Goal: Use online tool/utility: Use online tool/utility

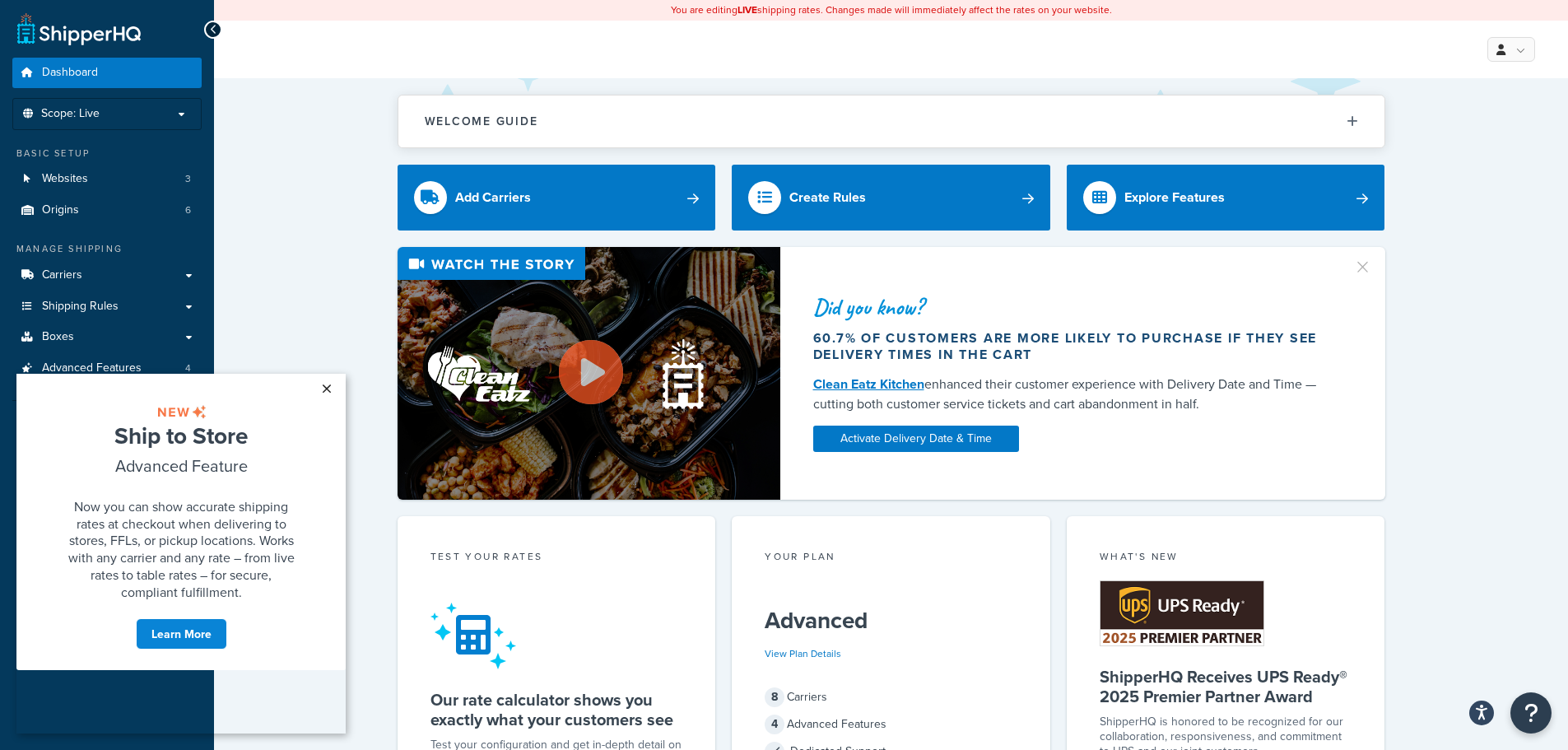
click at [320, 383] on link "×" at bounding box center [326, 389] width 29 height 30
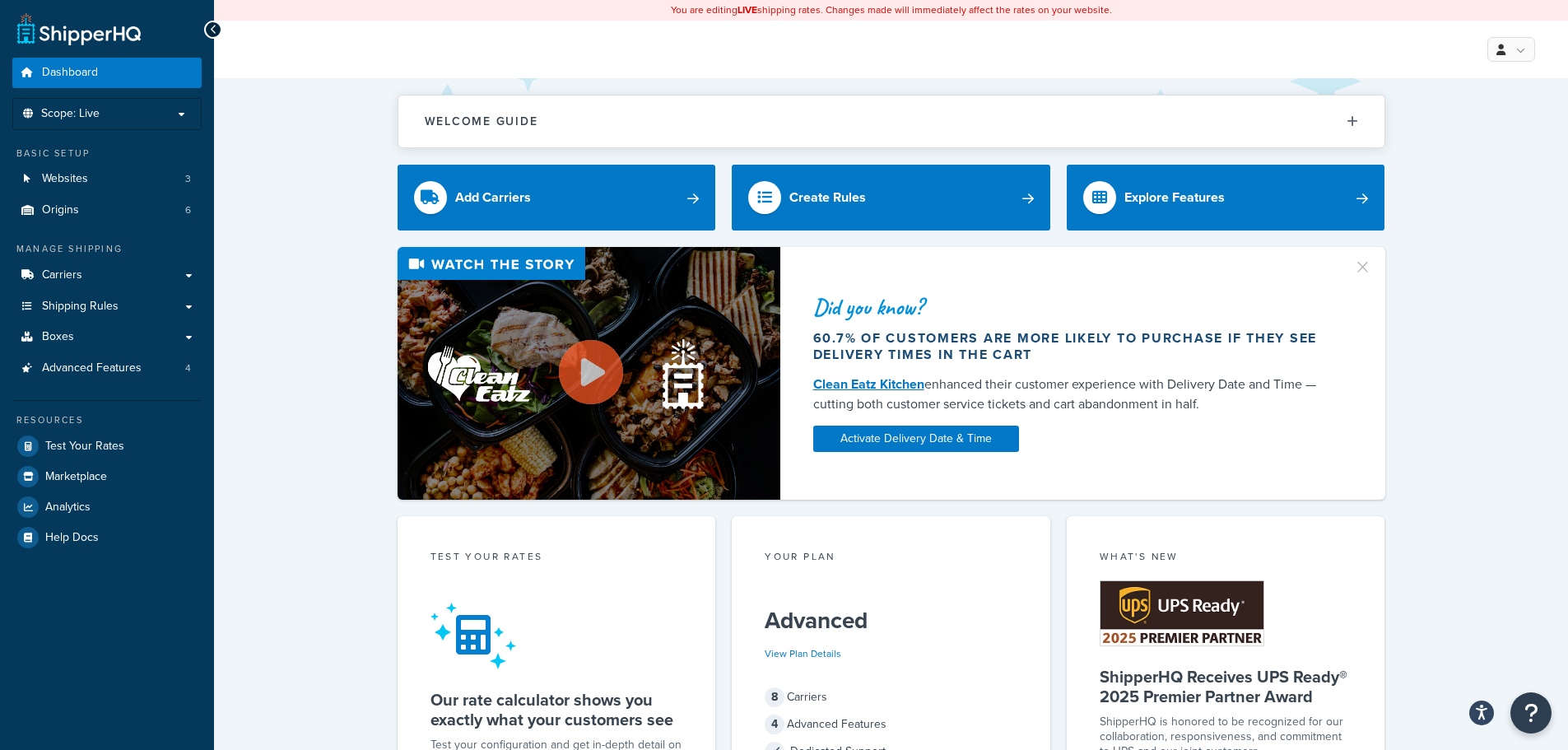
click at [309, 378] on div "Did you know? 60.7% of customers are more likely to purchase if they see delive…" at bounding box center [892, 373] width 1288 height 253
click at [133, 444] on link "Test Your Rates" at bounding box center [107, 446] width 190 height 30
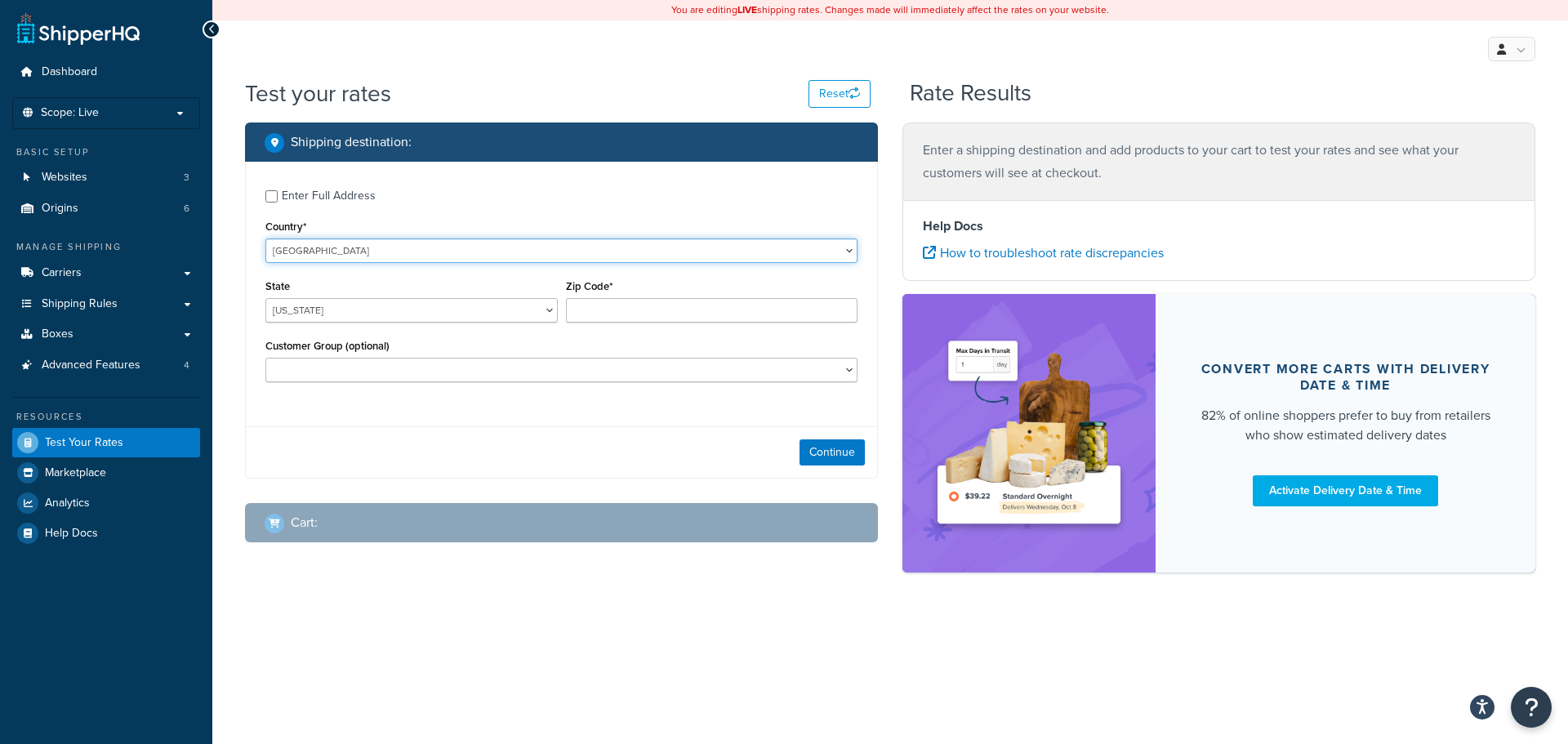
click at [503, 250] on select "[GEOGRAPHIC_DATA] [GEOGRAPHIC_DATA] [GEOGRAPHIC_DATA] [GEOGRAPHIC_DATA] [GEOGRA…" at bounding box center [562, 251] width 592 height 24
click at [484, 316] on select "[US_STATE] [US_STATE] [US_STATE] [US_STATE] [US_STATE] Armed Forces Americas Ar…" at bounding box center [412, 310] width 293 height 24
select select "CO"
click at [266, 298] on select "[US_STATE] [US_STATE] [US_STATE] [US_STATE] [US_STATE] Armed Forces Americas Ar…" at bounding box center [412, 310] width 293 height 24
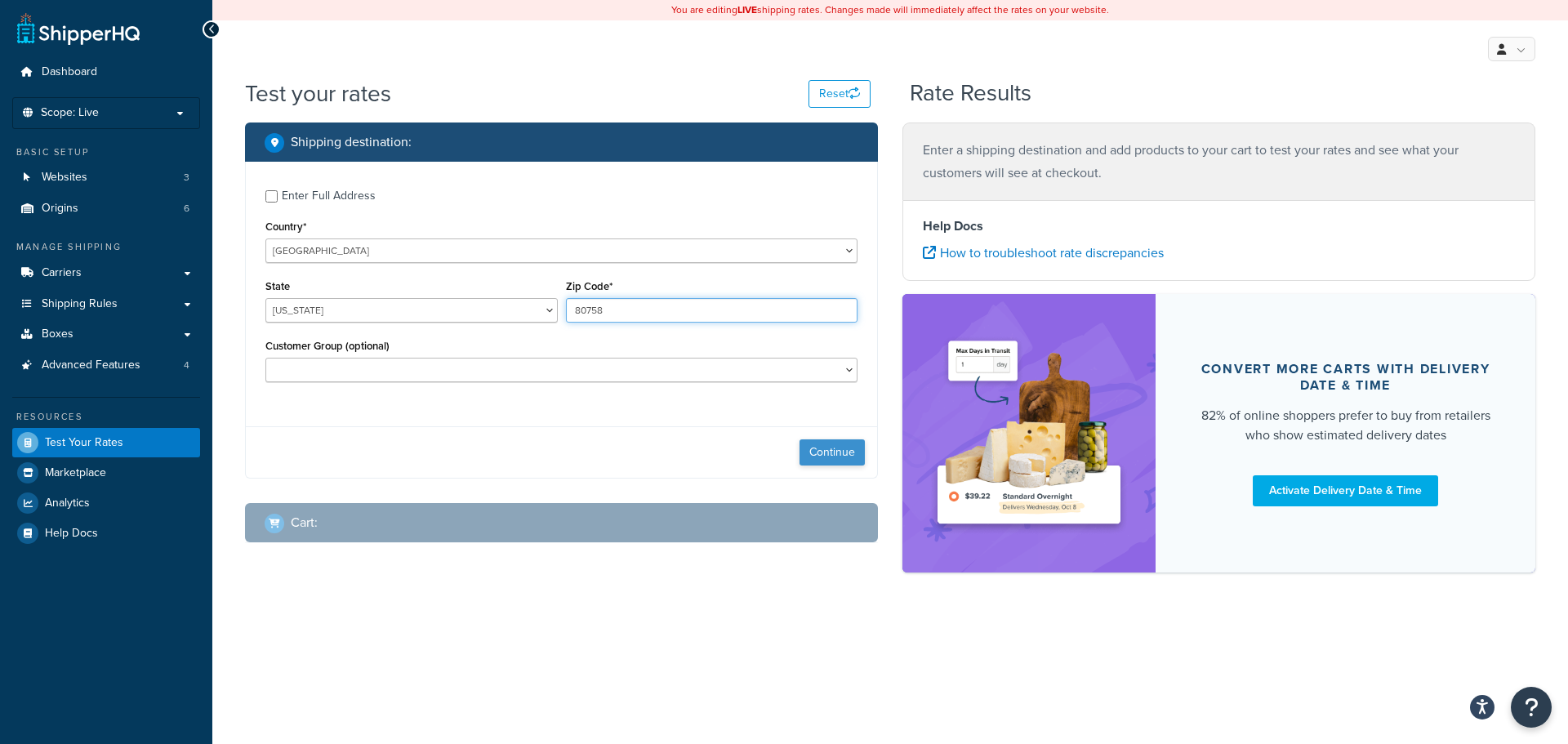
type input "80758"
click at [854, 458] on button "Continue" at bounding box center [832, 452] width 65 height 26
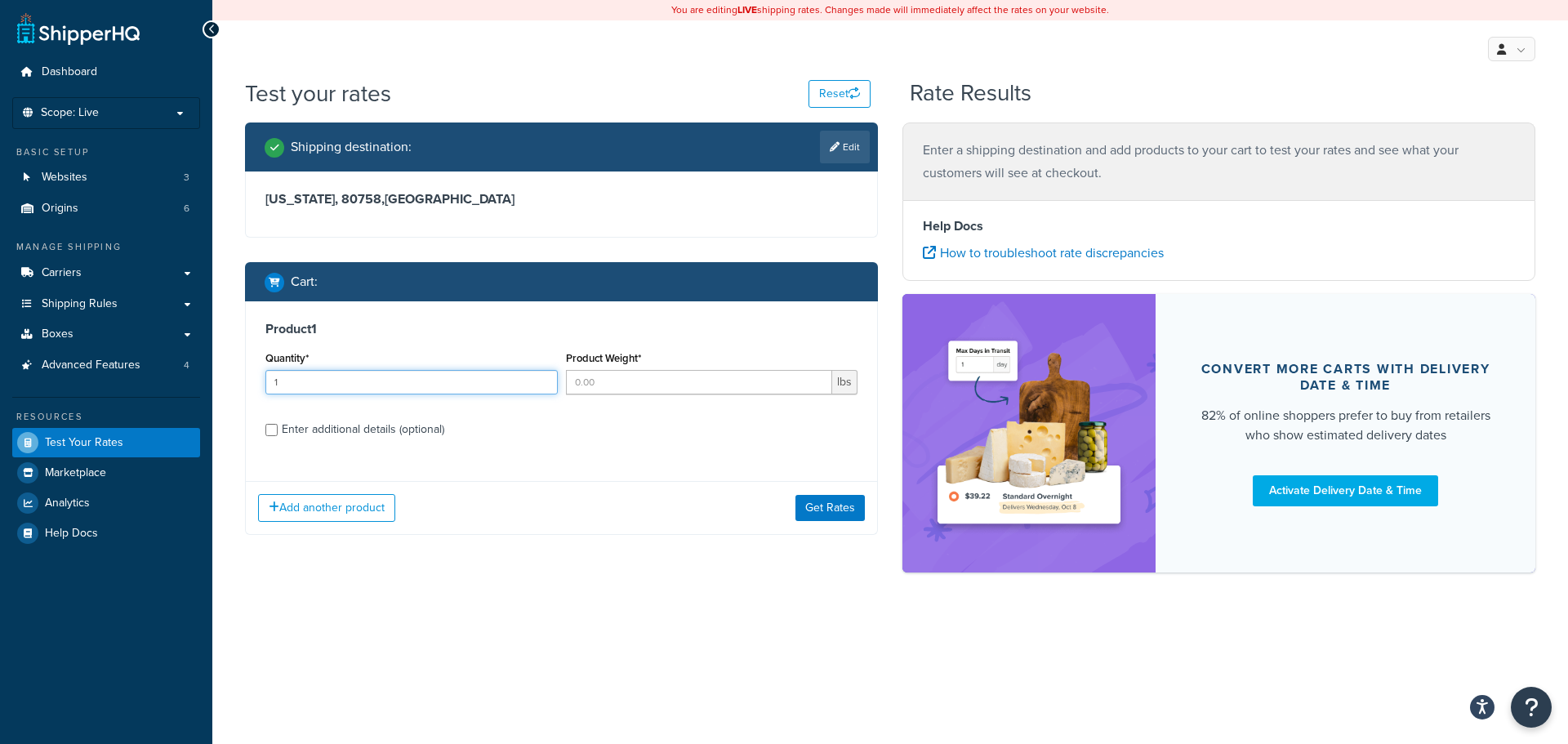
click at [540, 379] on input "1" at bounding box center [412, 382] width 293 height 24
type input "2"
click at [545, 380] on input "2" at bounding box center [412, 382] width 293 height 24
click at [613, 392] on input "Product Weight*" at bounding box center [699, 382] width 267 height 24
click at [822, 380] on input "1" at bounding box center [699, 382] width 267 height 24
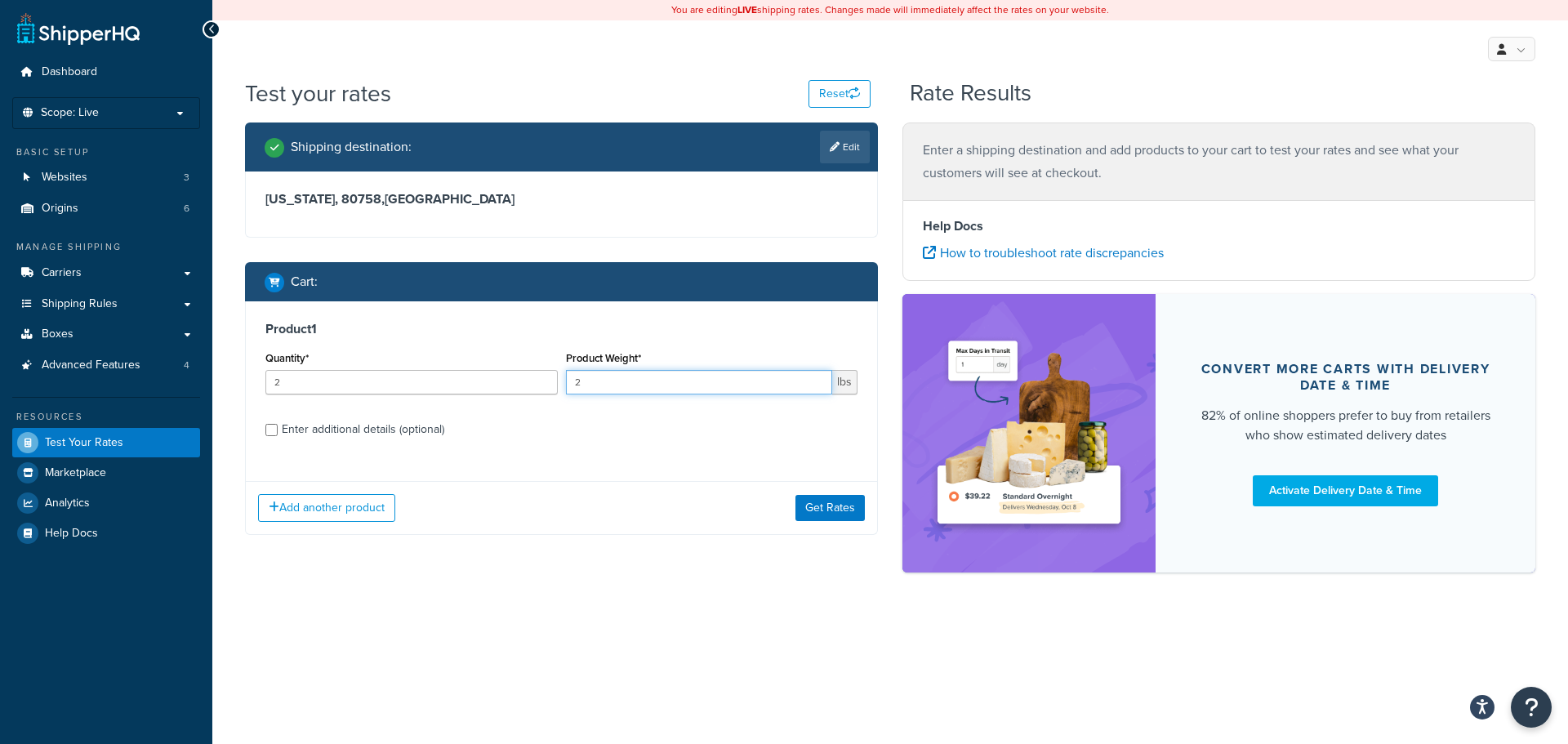
click at [822, 380] on input "2" at bounding box center [699, 382] width 267 height 24
click at [822, 380] on input "3" at bounding box center [699, 382] width 267 height 24
click at [822, 380] on input "4" at bounding box center [699, 382] width 267 height 24
type input "5"
click at [822, 380] on input "5" at bounding box center [699, 382] width 267 height 24
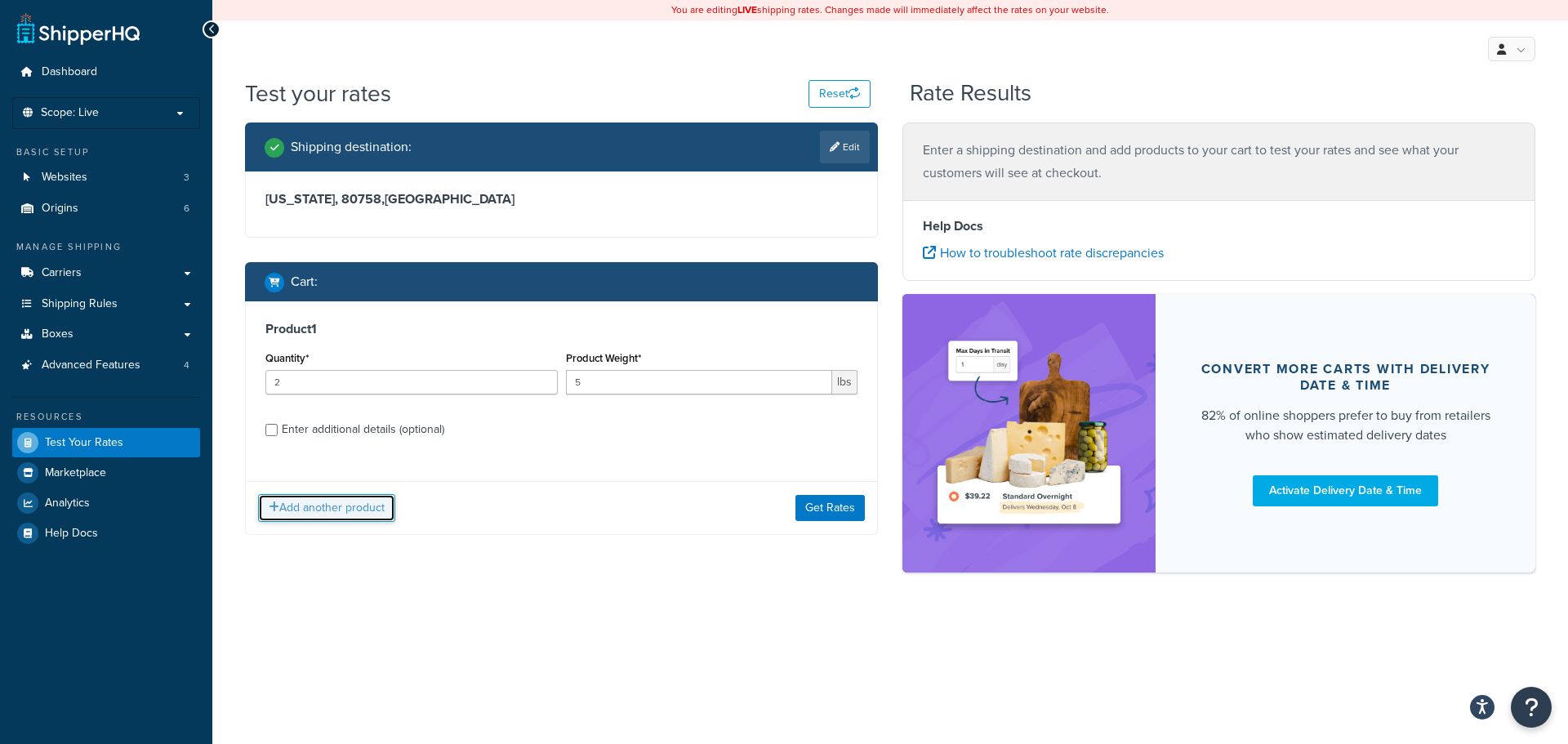
click at [321, 510] on button "Add another product" at bounding box center [326, 508] width 137 height 28
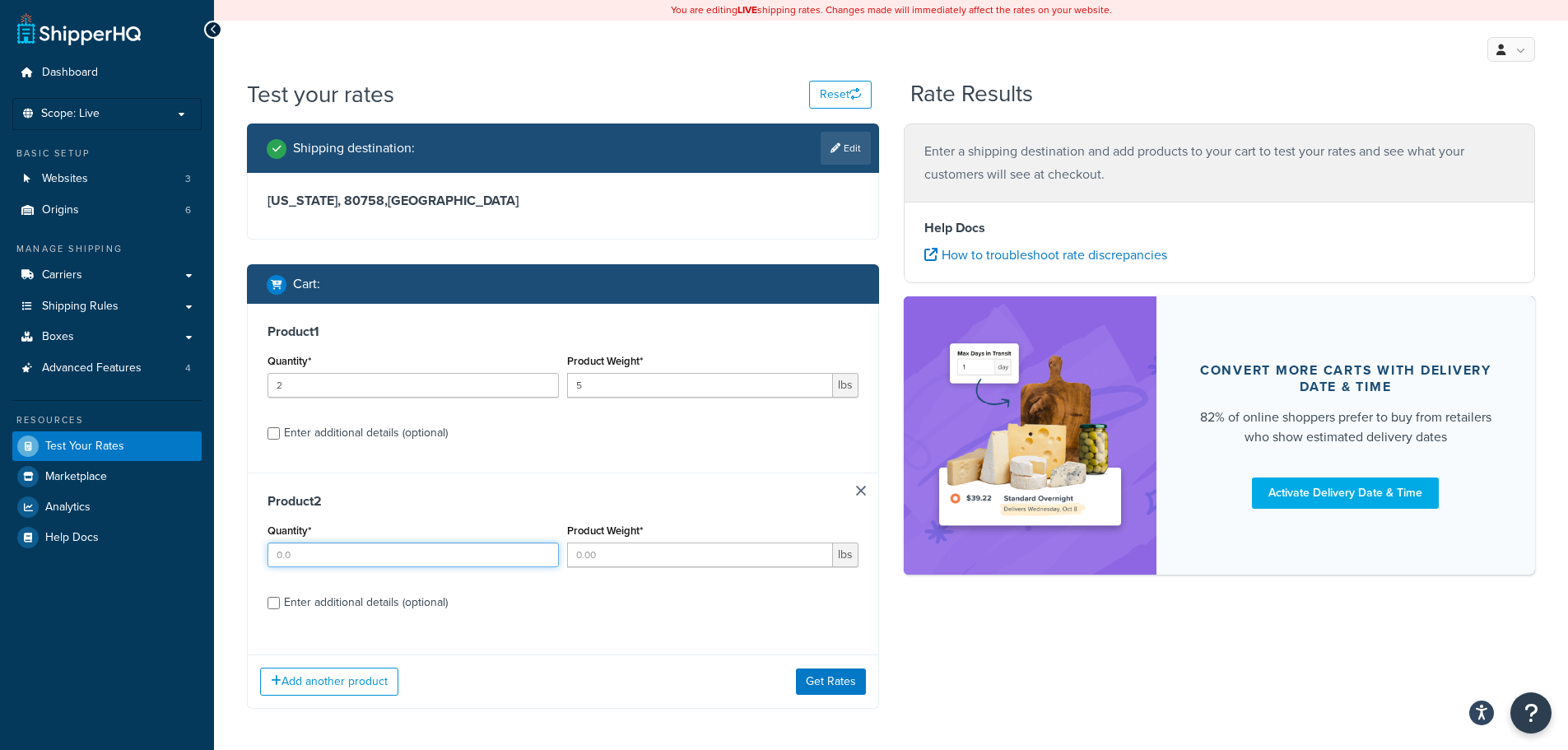
click at [399, 554] on input "Quantity*" at bounding box center [413, 554] width 292 height 25
type input "2"
click at [818, 553] on input "1" at bounding box center [699, 554] width 266 height 25
click at [818, 553] on input "2" at bounding box center [699, 554] width 266 height 25
click at [818, 553] on input "3" at bounding box center [699, 554] width 266 height 25
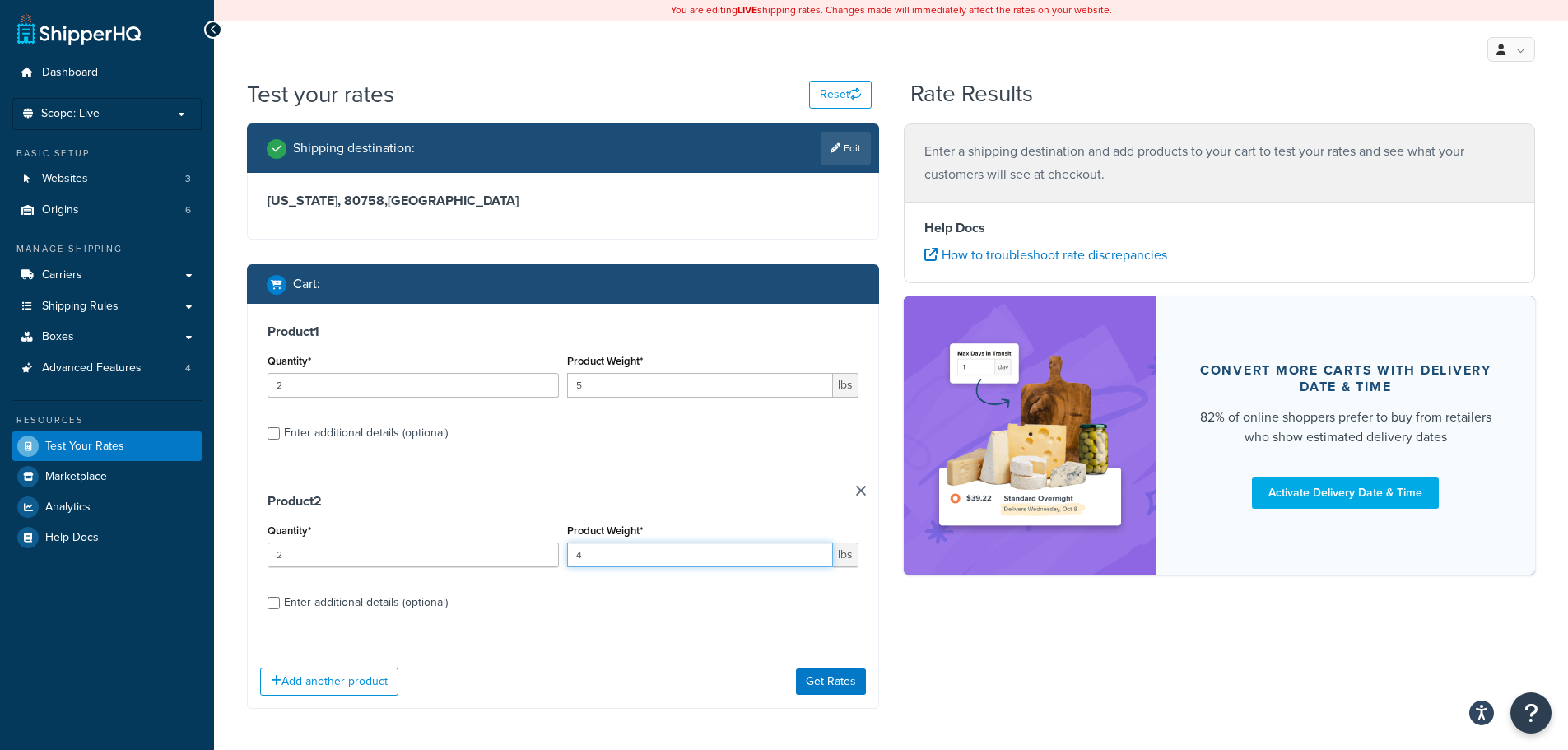
click at [818, 553] on input "4" at bounding box center [699, 554] width 266 height 25
type input "5"
click at [818, 553] on input "5" at bounding box center [699, 554] width 266 height 25
click at [843, 689] on button "Get Rates" at bounding box center [830, 681] width 70 height 26
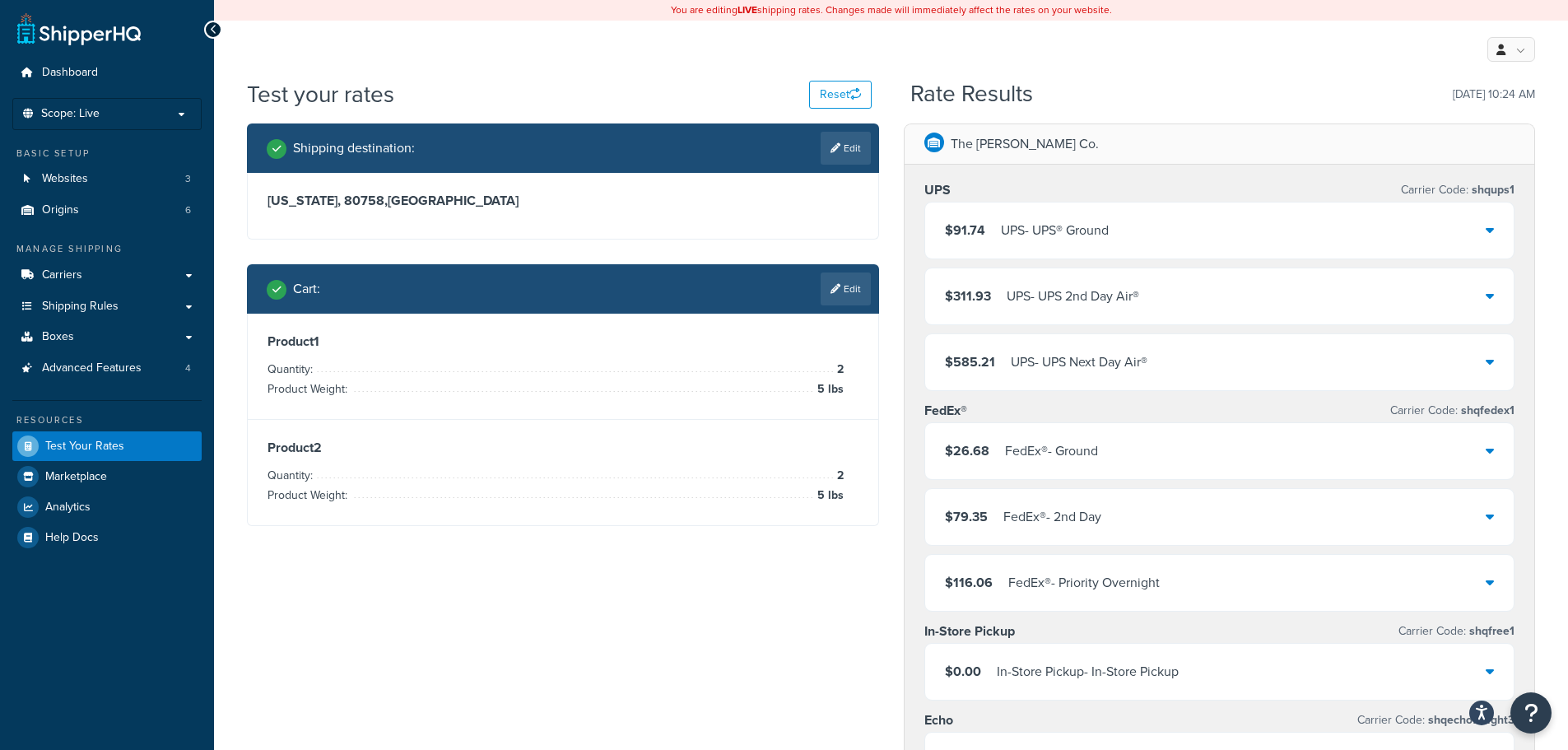
click at [1475, 354] on div "$585.21 UPS - UPS Next Day Air®" at bounding box center [1219, 362] width 589 height 56
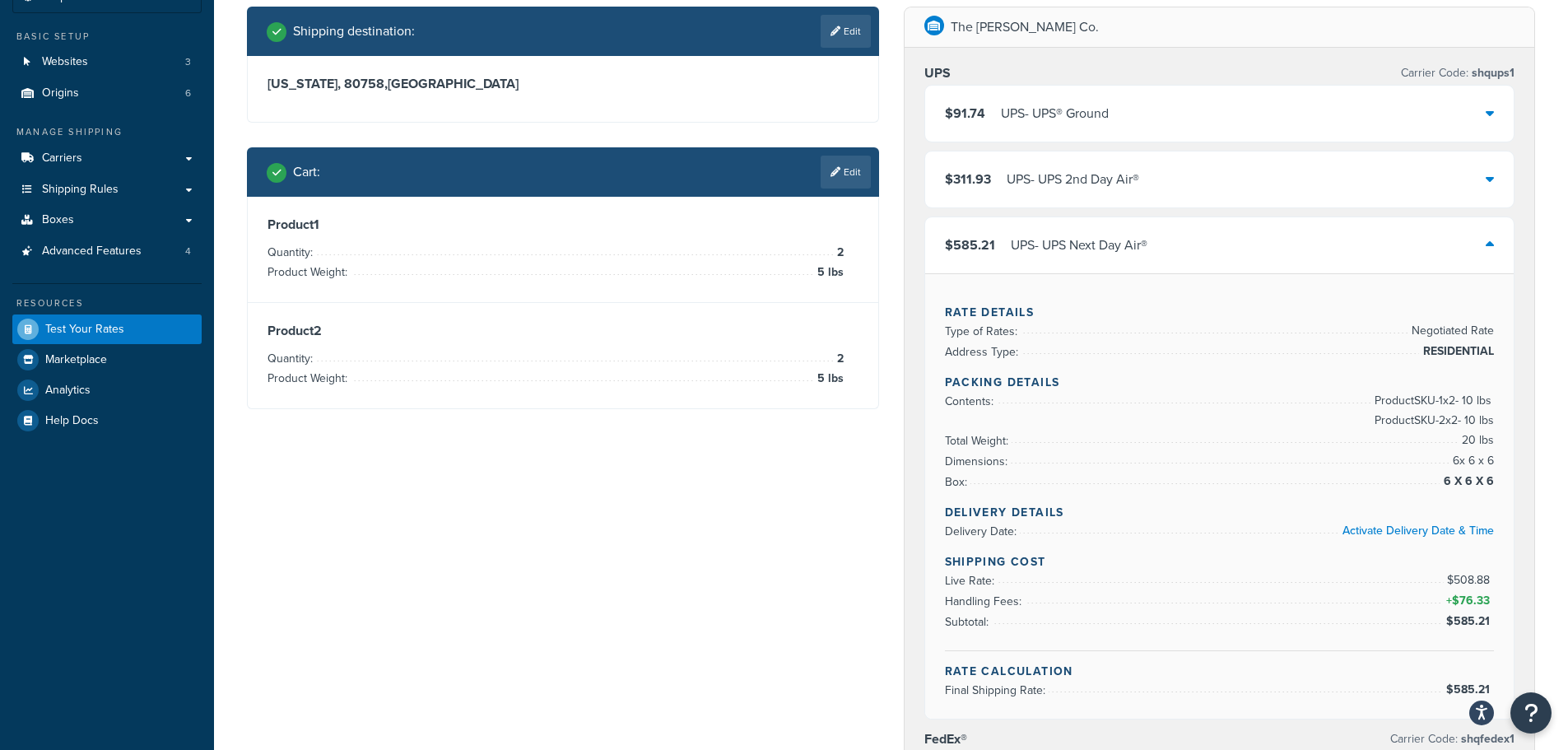
scroll to position [165, 0]
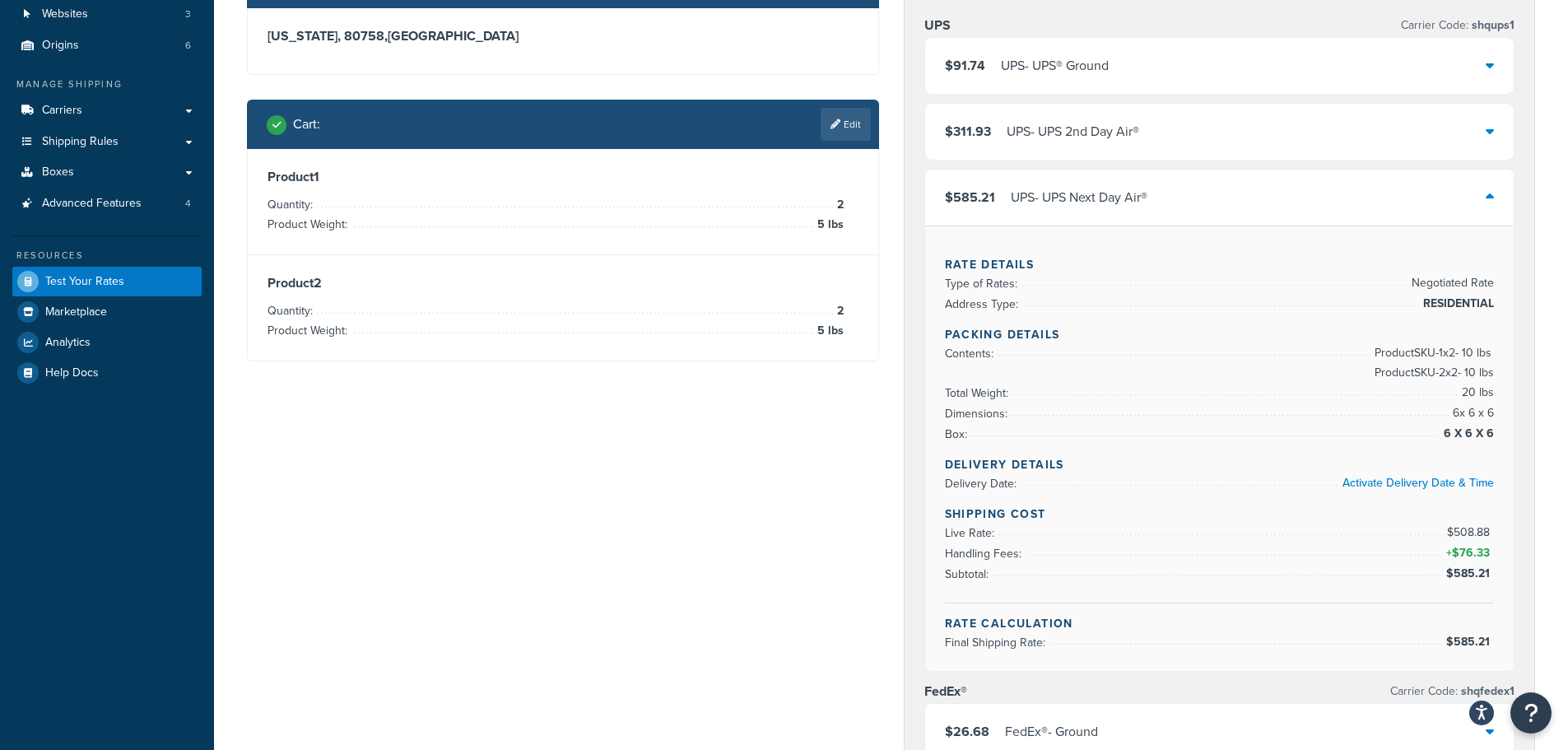
click at [1475, 211] on div "$585.21 UPS - UPS Next Day Air®" at bounding box center [1219, 197] width 589 height 56
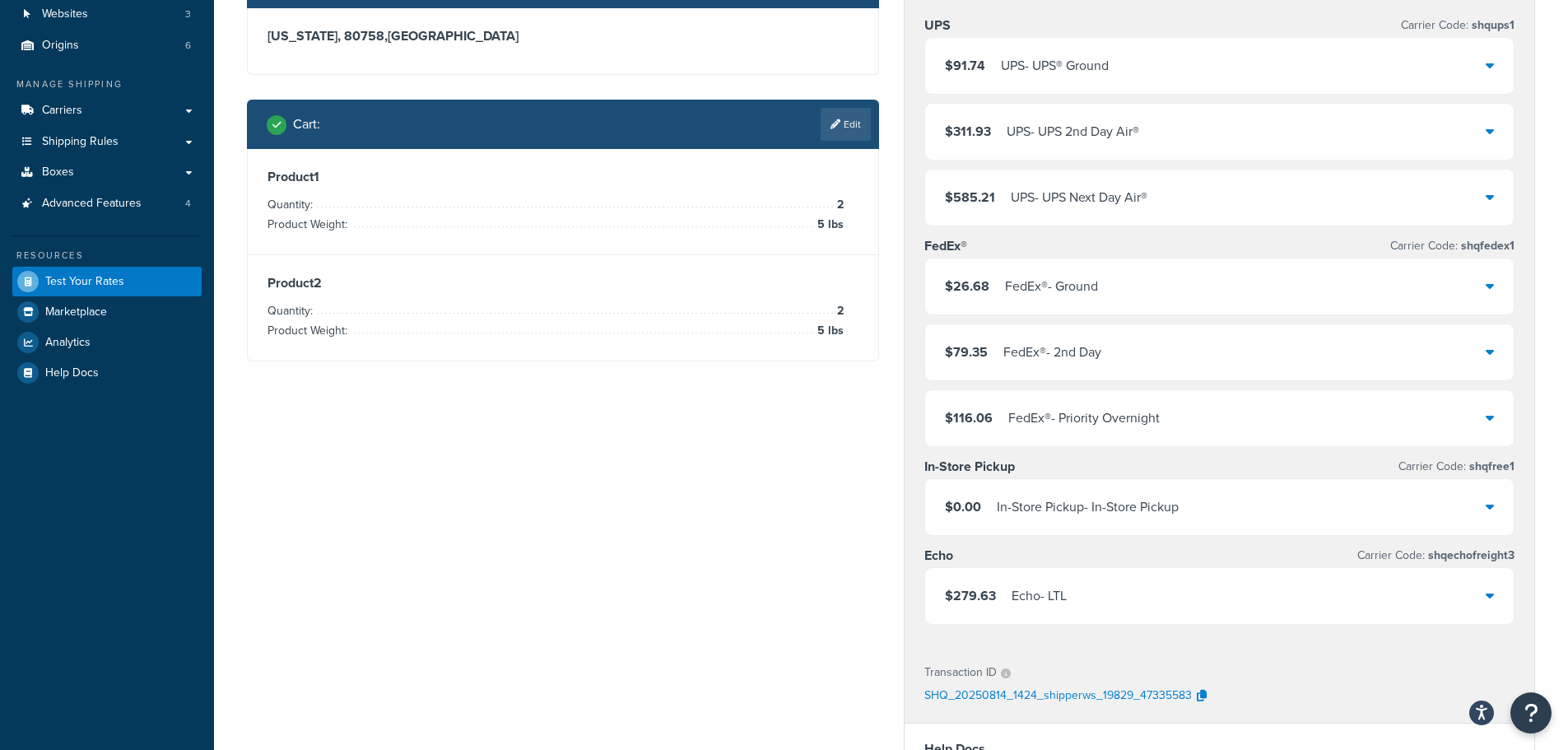
click at [1480, 134] on div "$311.93 UPS - UPS 2nd Day Air®" at bounding box center [1219, 132] width 589 height 56
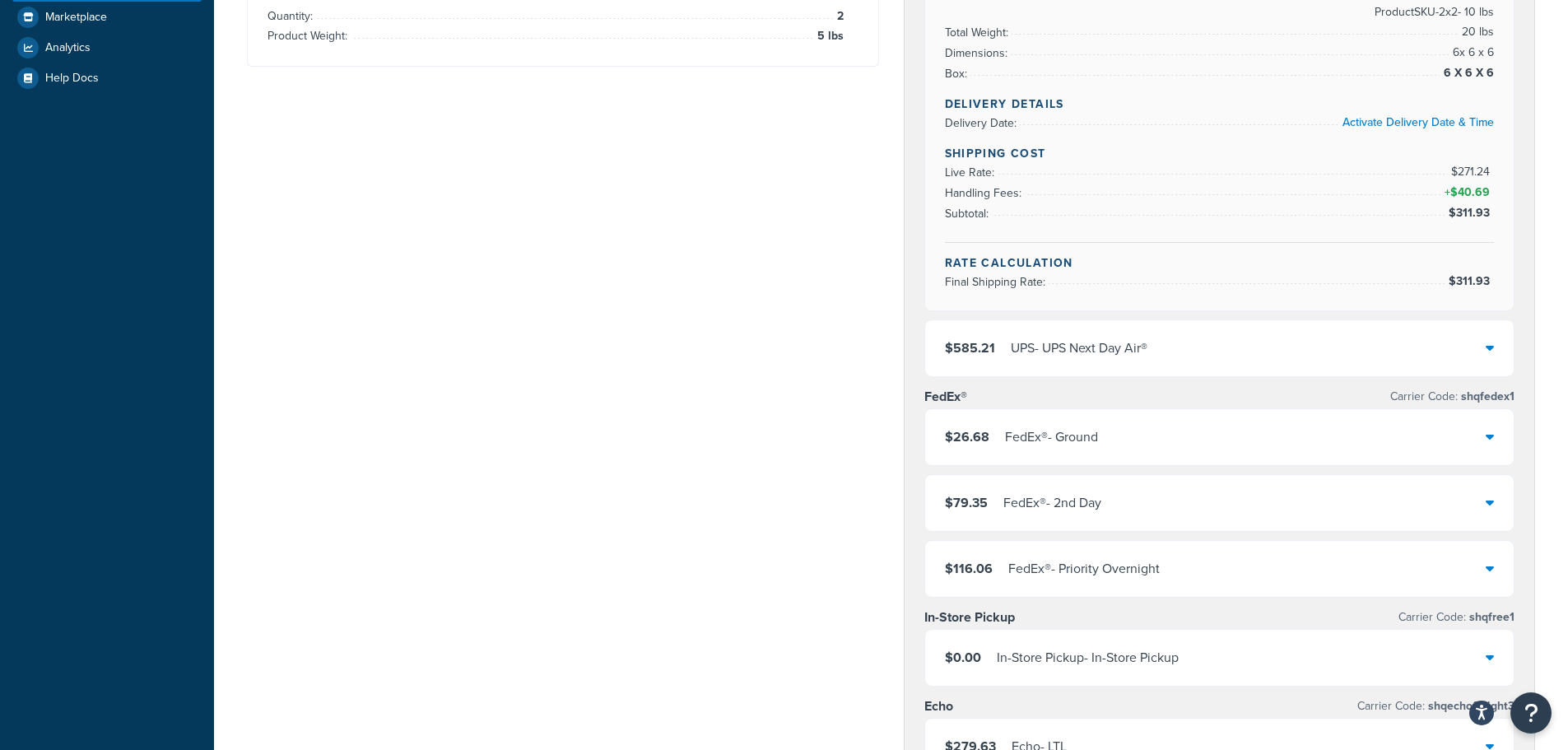
scroll to position [494, 0]
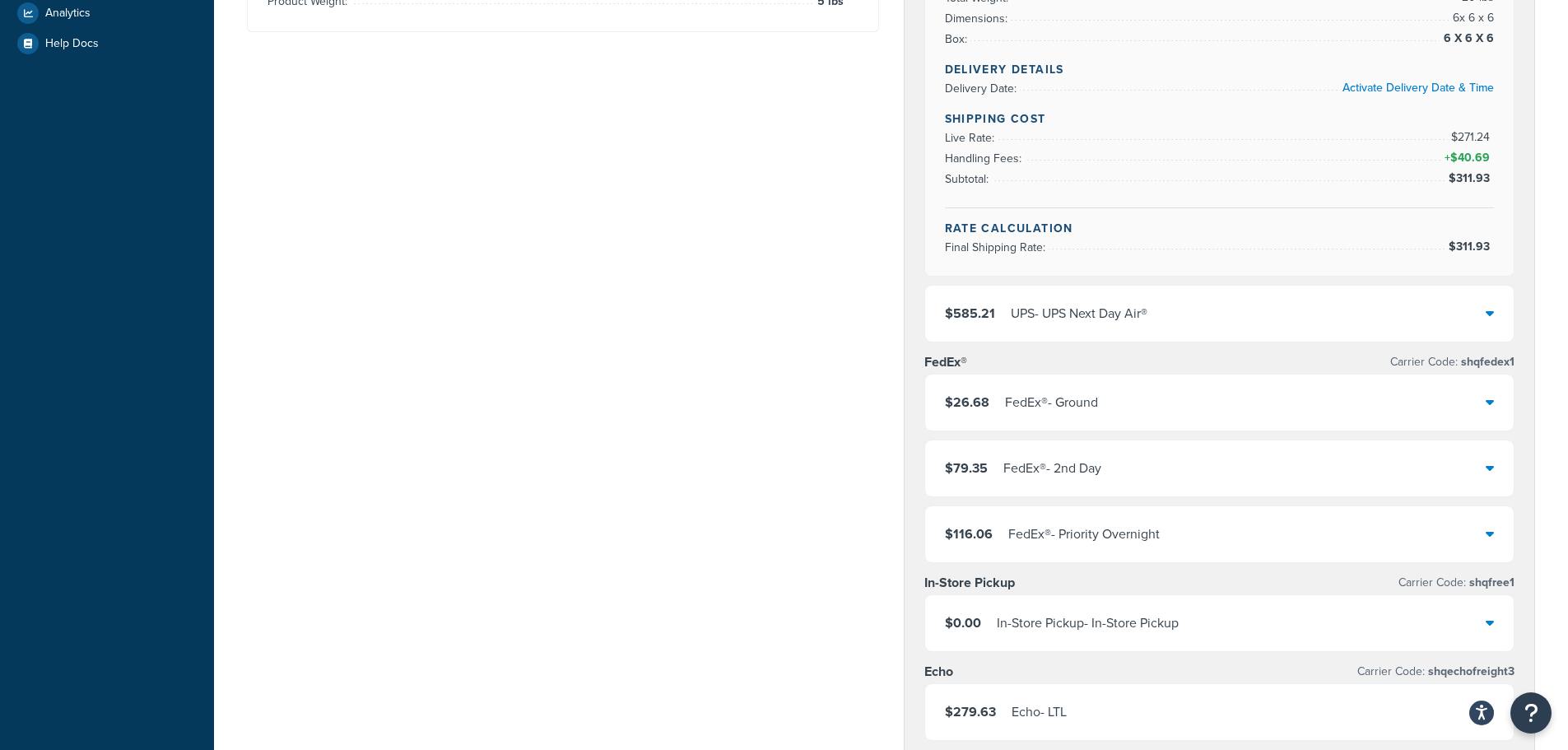
click at [1493, 469] on icon at bounding box center [1490, 467] width 8 height 13
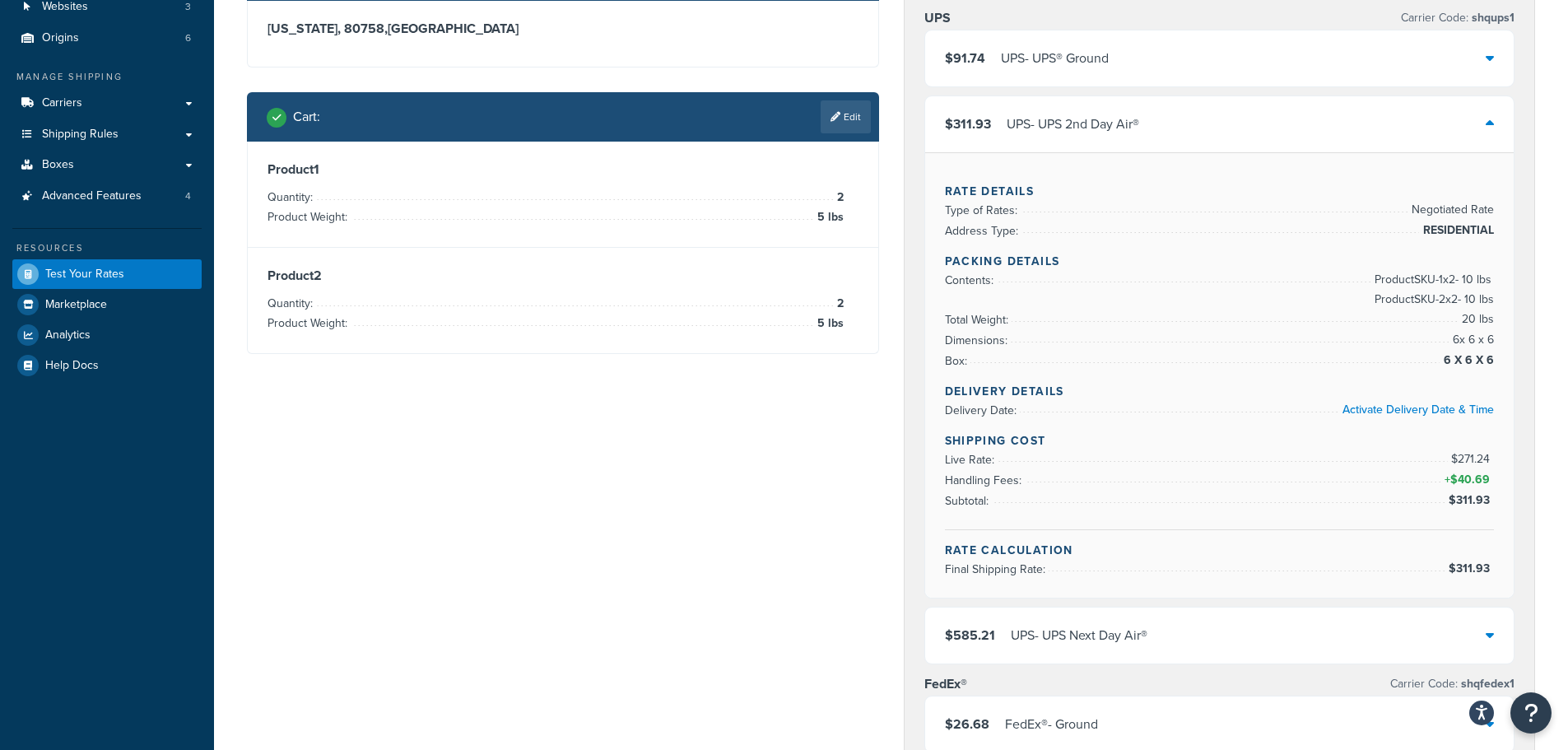
scroll to position [0, 0]
